Goal: Check status: Check status

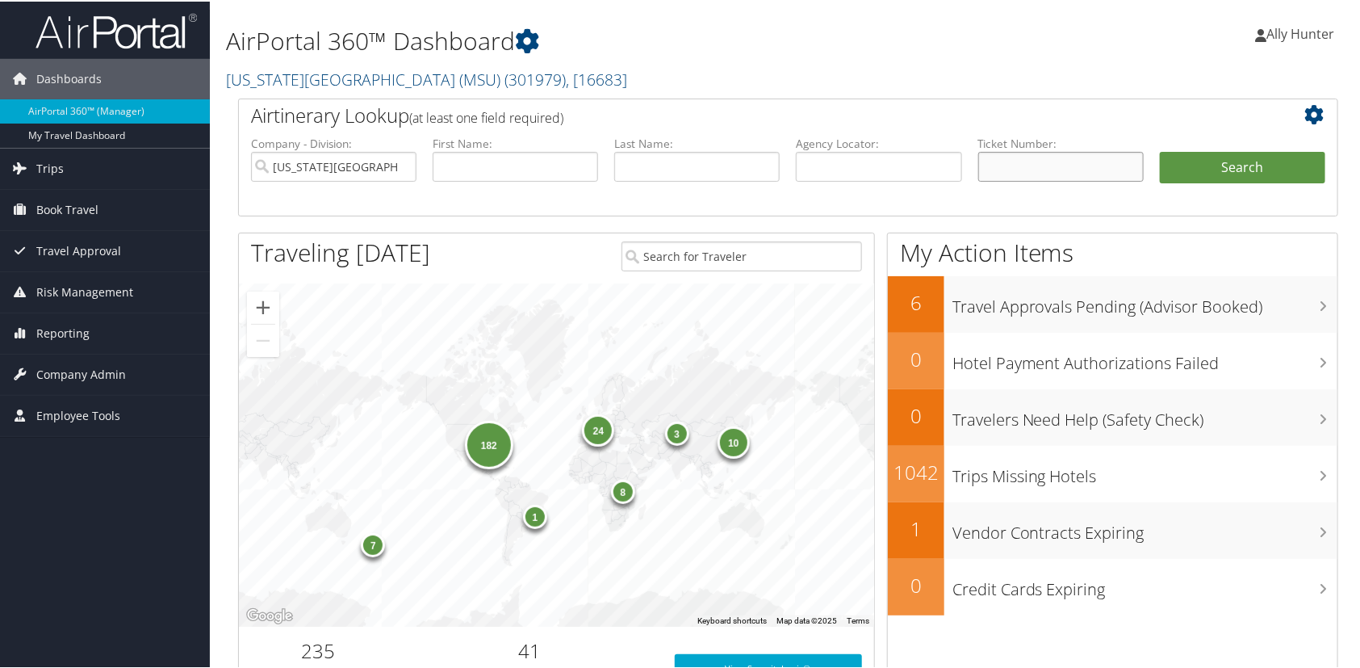
click at [1002, 166] on input "text" at bounding box center [1060, 165] width 165 height 30
paste input "0067139788549"
type input "0067139788549"
click at [1250, 157] on button "Search" at bounding box center [1242, 166] width 165 height 32
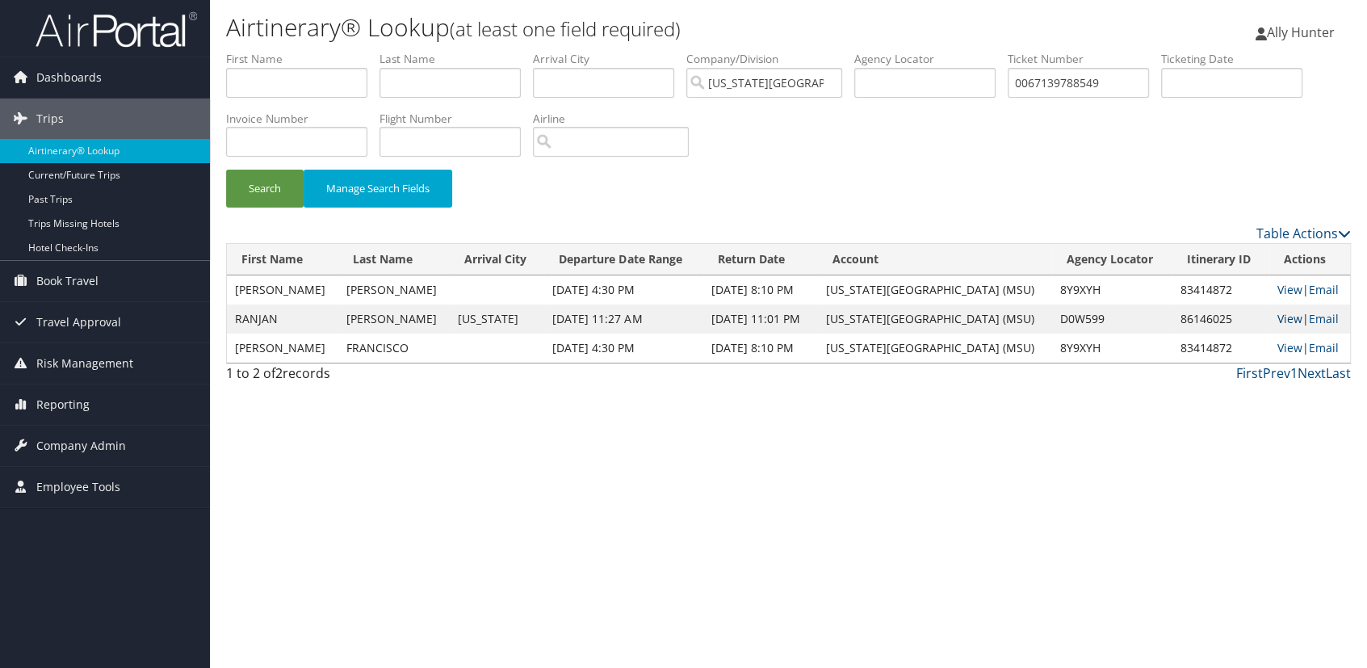
click at [1283, 315] on link "View" at bounding box center [1289, 318] width 25 height 15
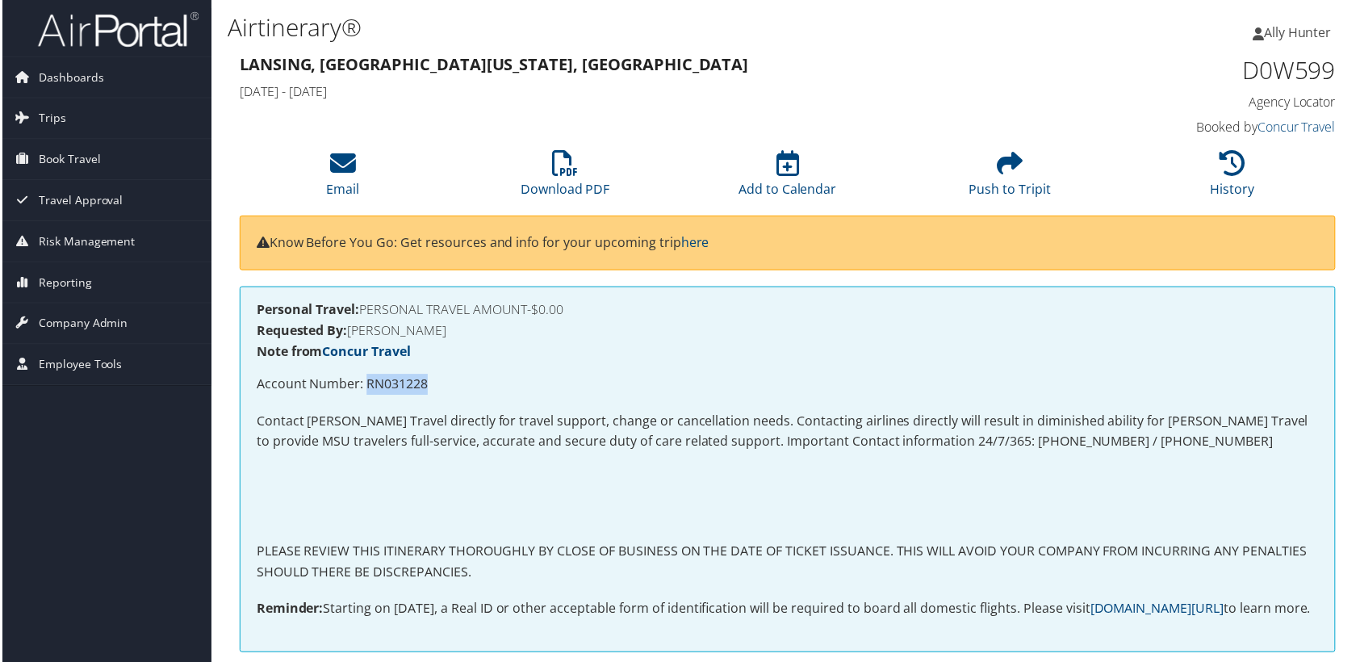
drag, startPoint x: 363, startPoint y: 383, endPoint x: 429, endPoint y: 395, distance: 67.3
click at [428, 388] on p "Account Number: RN031228" at bounding box center [788, 385] width 1066 height 21
copy p "RN031228"
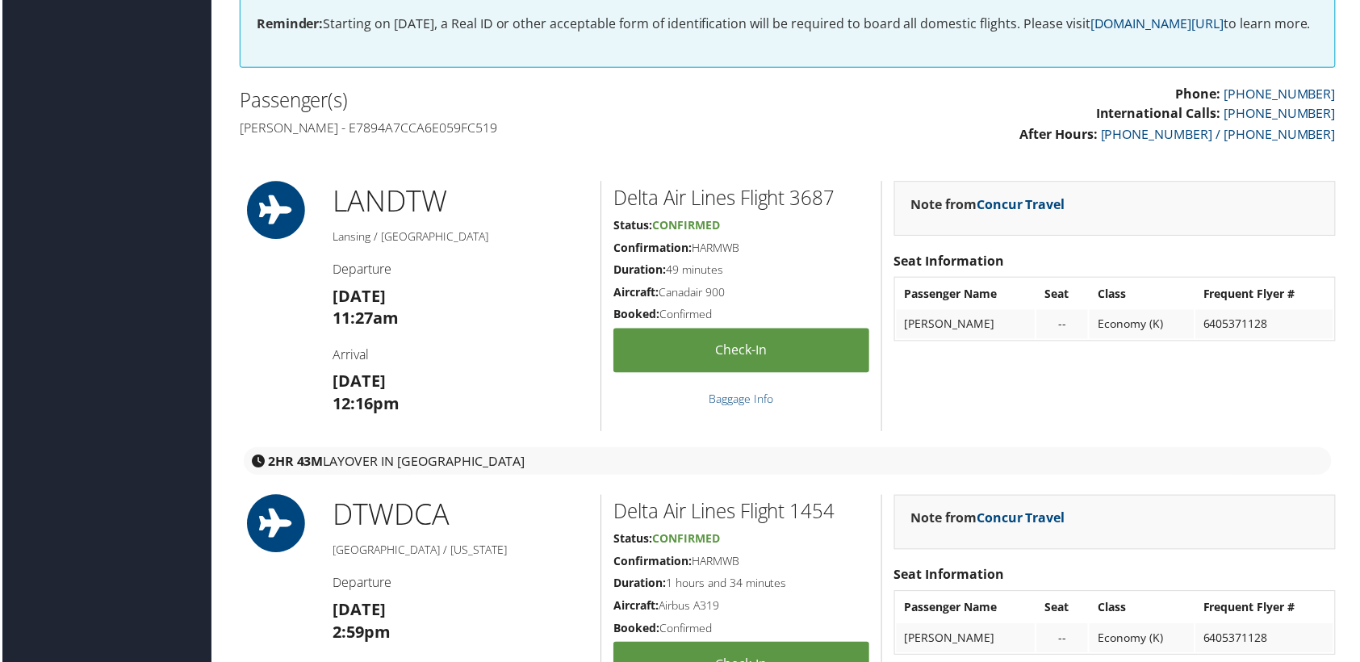
scroll to position [807, 0]
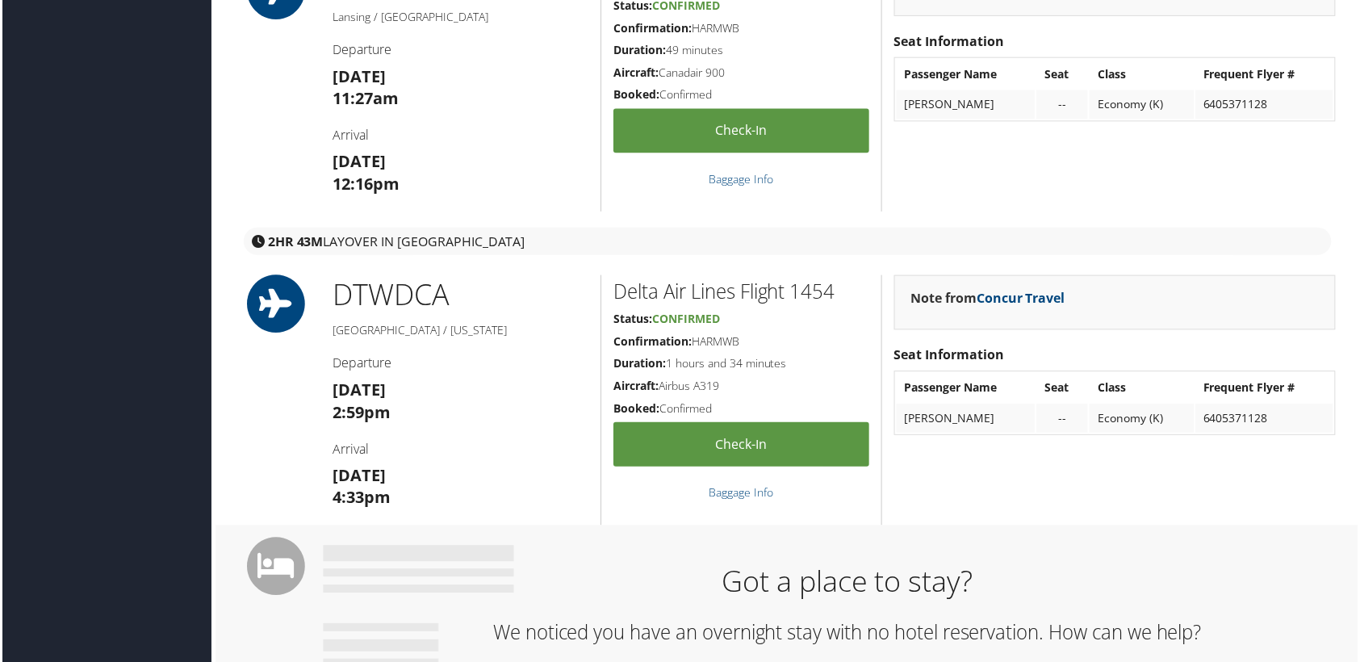
click at [984, 119] on td "[PERSON_NAME]" at bounding box center [968, 104] width 140 height 29
copy td "[PERSON_NAME]"
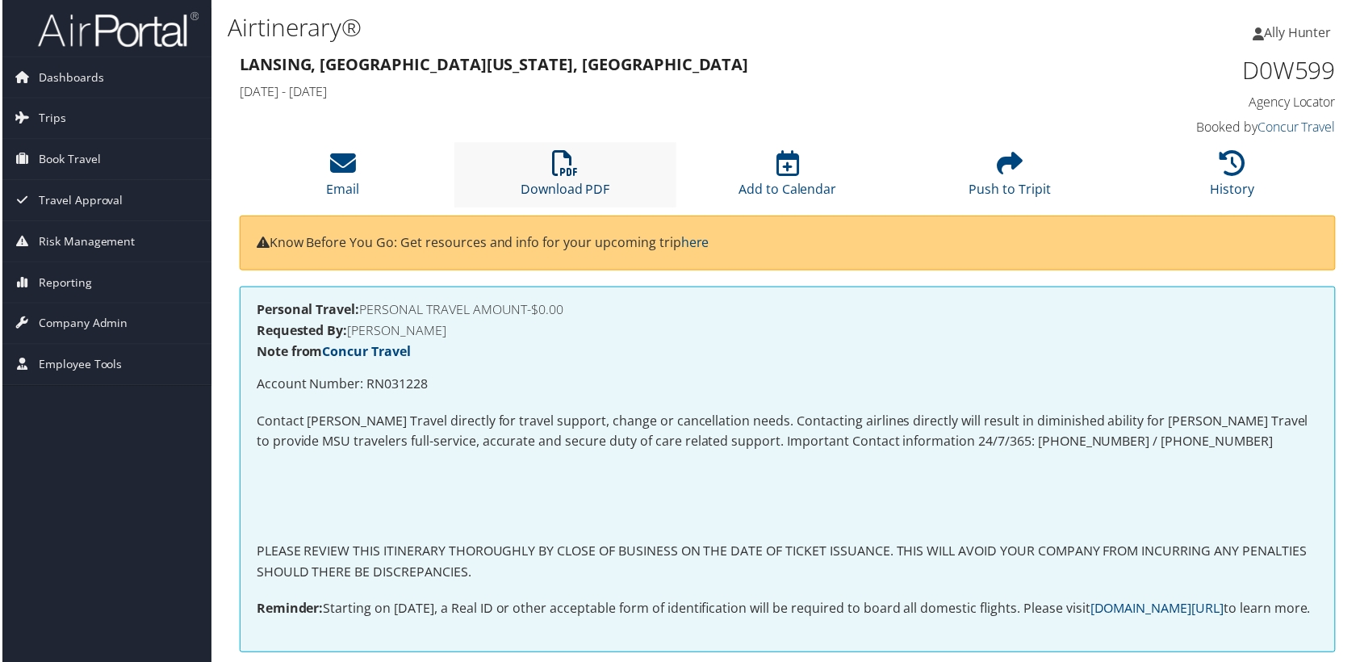
click at [559, 159] on icon at bounding box center [565, 164] width 26 height 26
